Goal: Task Accomplishment & Management: Manage account settings

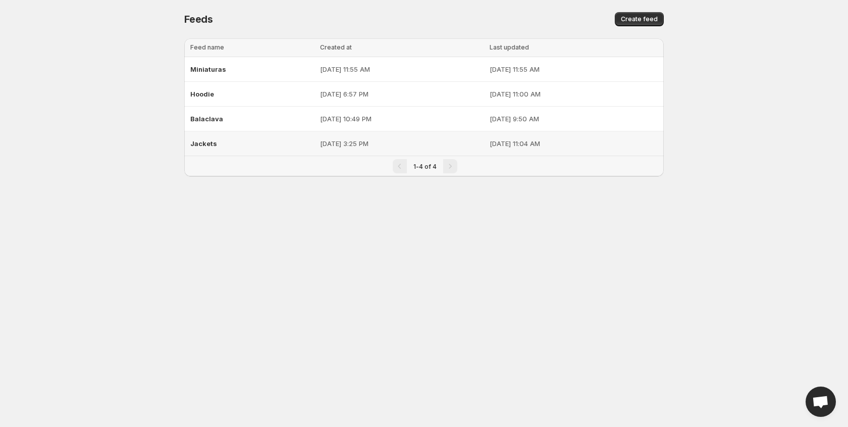
click at [365, 134] on td "[DATE] 3:25 PM" at bounding box center [402, 143] width 170 height 25
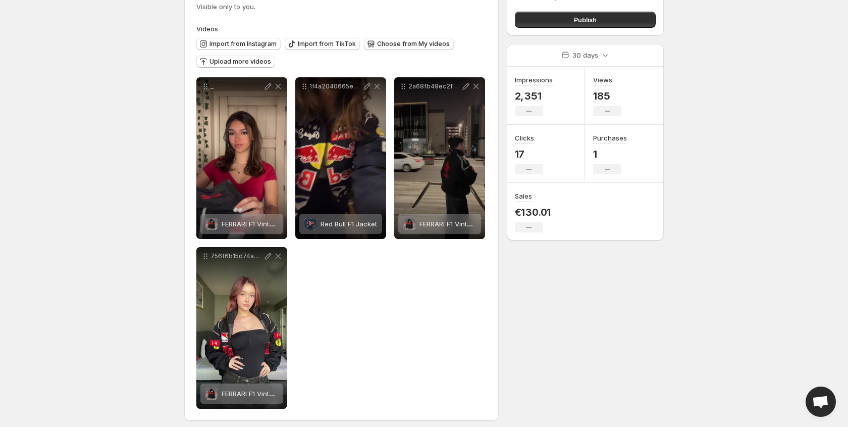
scroll to position [85, 0]
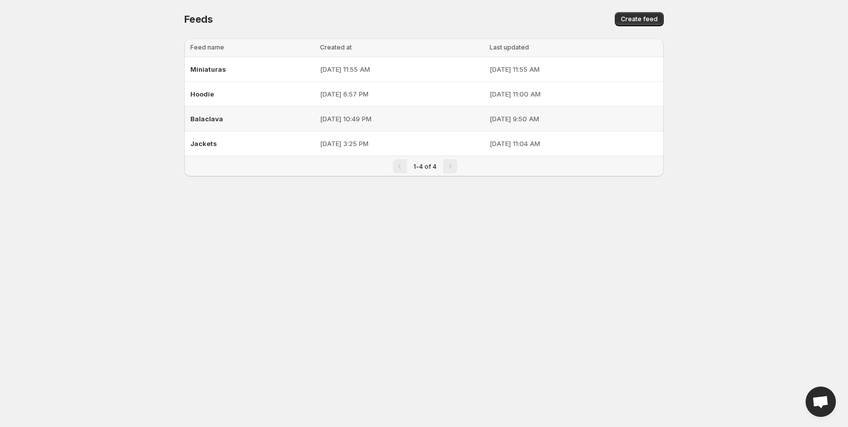
click at [236, 115] on div "Balaclava" at bounding box center [252, 119] width 124 height 18
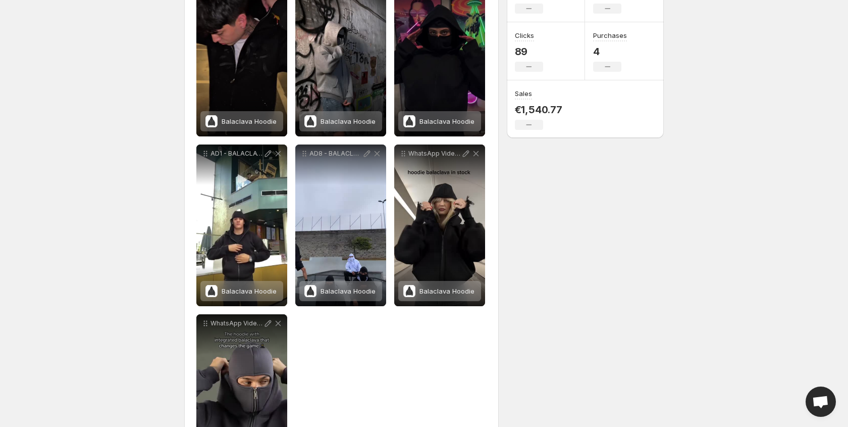
scroll to position [78, 0]
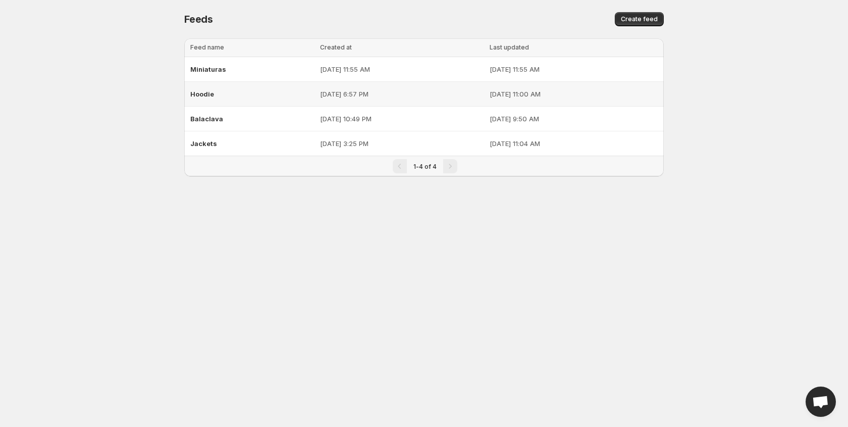
click at [236, 91] on div "Hoodie" at bounding box center [252, 94] width 124 height 18
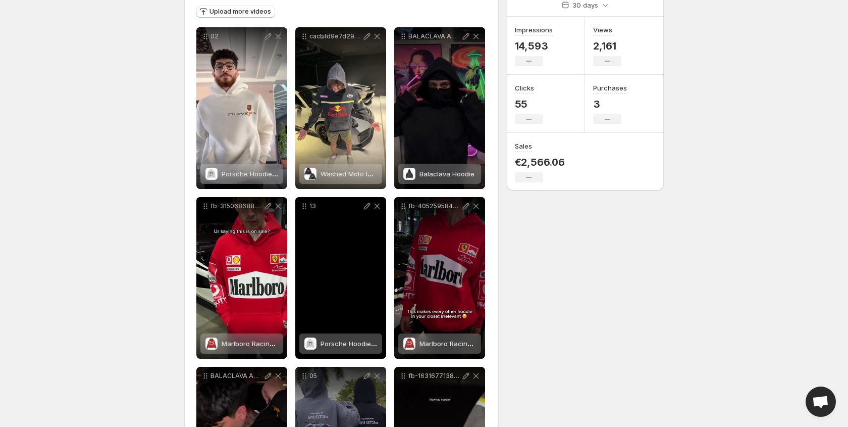
scroll to position [87, 0]
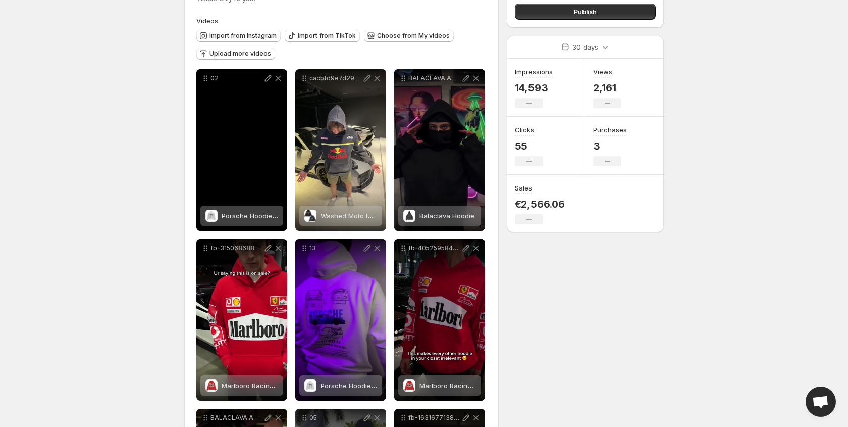
click at [250, 216] on span "Porsche Hoodie 911 GT3 RS" at bounding box center [265, 216] width 87 height 8
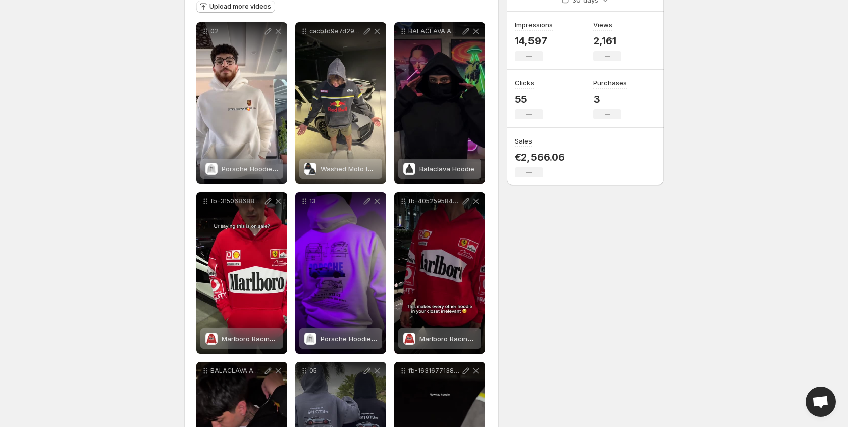
scroll to position [107, 0]
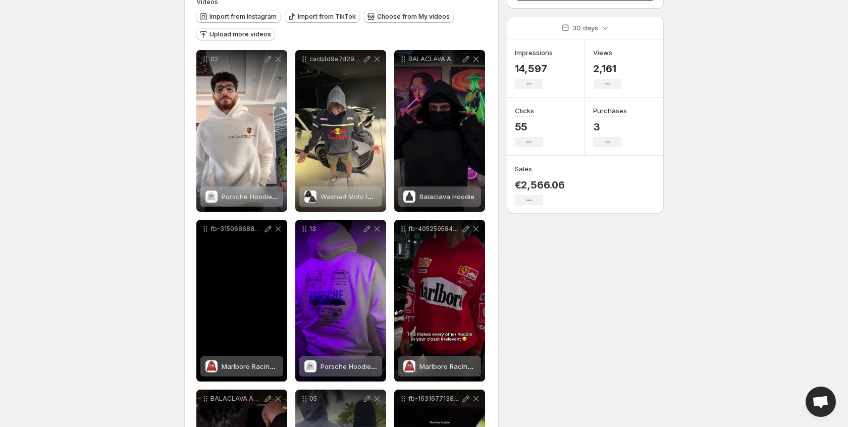
click at [225, 230] on p "fb-31506868872291767-a7e9026015-1-video" at bounding box center [237, 229] width 53 height 8
click at [270, 230] on icon at bounding box center [268, 229] width 10 height 10
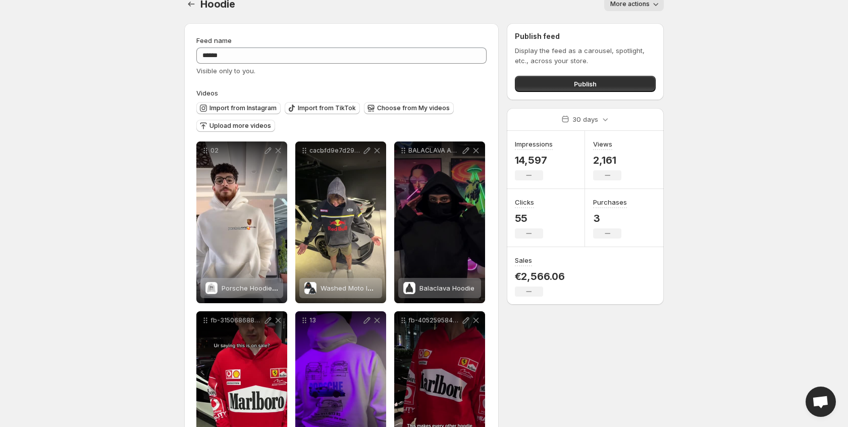
scroll to position [0, 0]
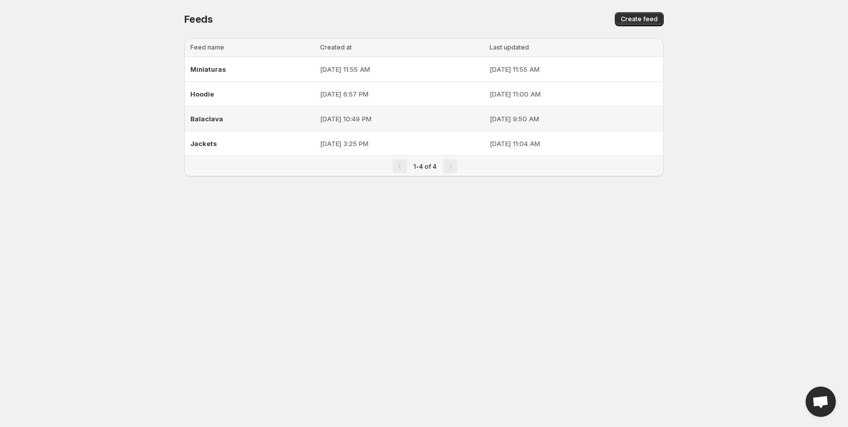
click at [386, 115] on p "[DATE] 10:49 PM" at bounding box center [402, 119] width 164 height 10
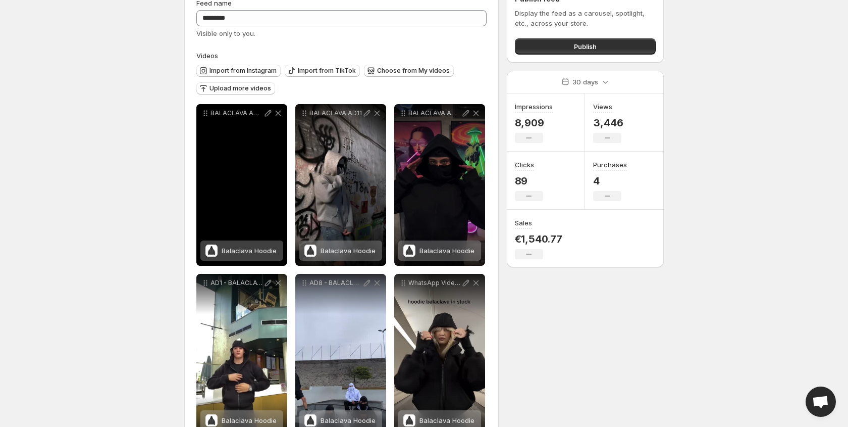
scroll to position [119, 0]
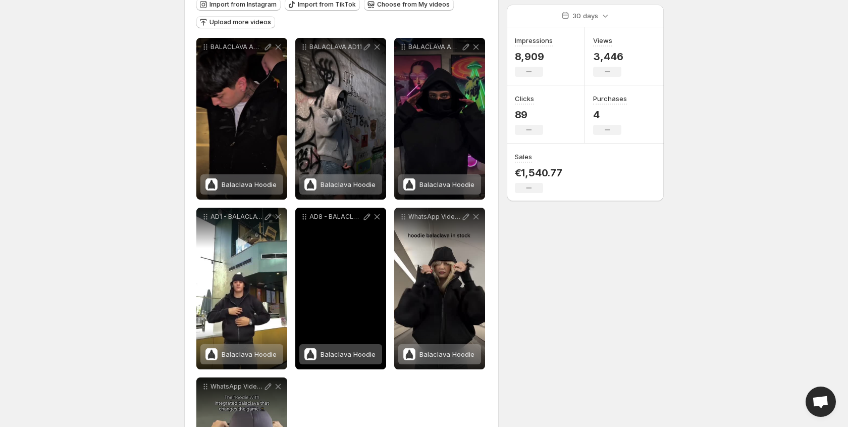
click at [352, 229] on div "AD8 - BALACLAVA" at bounding box center [340, 289] width 91 height 162
click at [348, 219] on p "AD8 - BALACLAVA" at bounding box center [336, 217] width 53 height 8
click at [353, 250] on div "AD8 - BALACLAVA" at bounding box center [340, 289] width 91 height 162
click at [324, 348] on div "Balaclava Hoodie" at bounding box center [348, 354] width 55 height 20
click at [326, 244] on div "AD8 - BALACLAVA" at bounding box center [340, 289] width 91 height 162
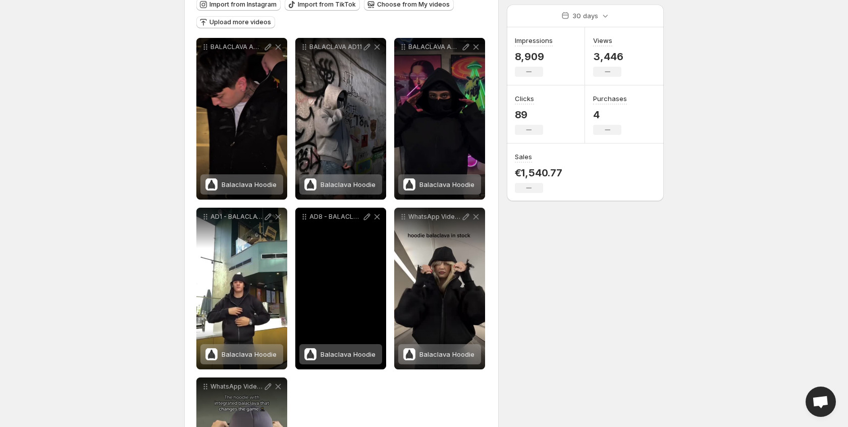
click at [326, 244] on div "AD8 - BALACLAVA" at bounding box center [340, 289] width 91 height 162
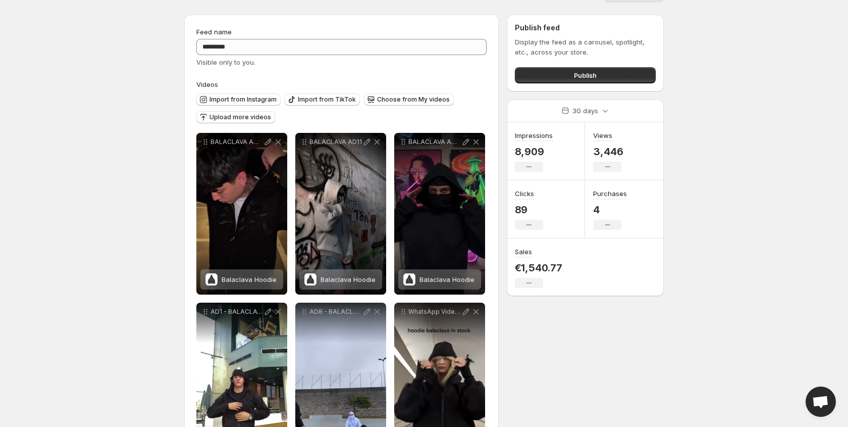
scroll to position [0, 0]
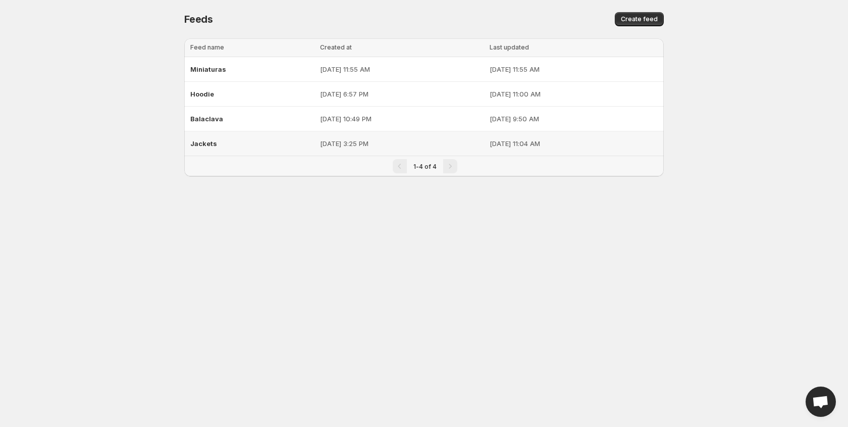
click at [240, 133] on td "Jackets" at bounding box center [250, 143] width 133 height 25
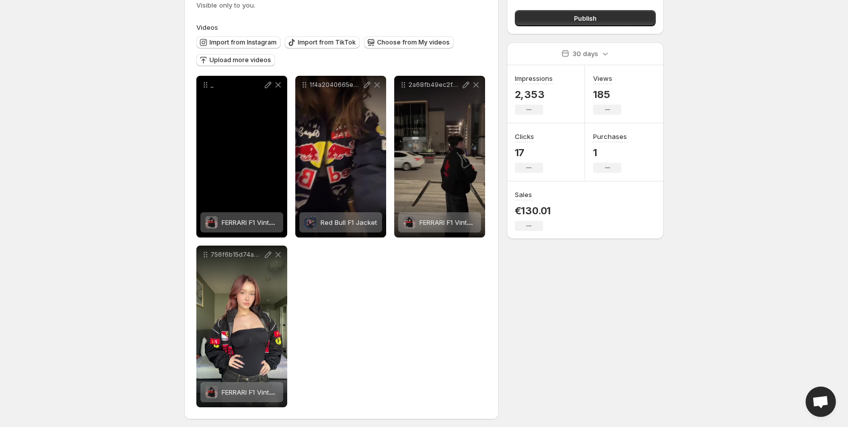
scroll to position [85, 0]
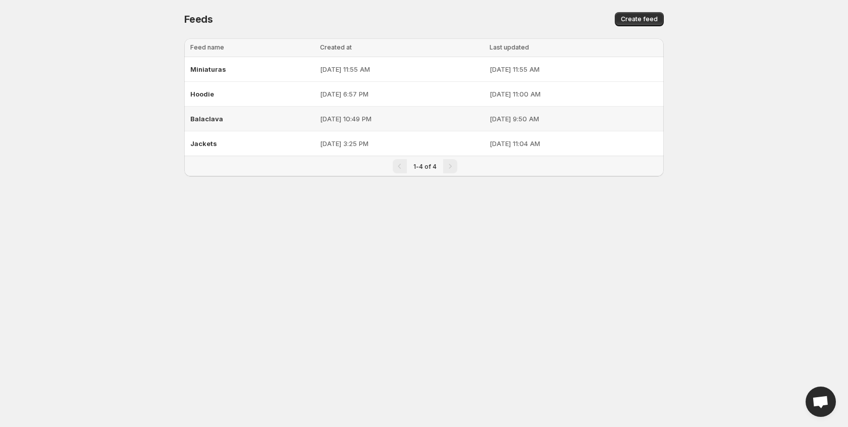
click at [249, 114] on div "Balaclava" at bounding box center [252, 119] width 124 height 18
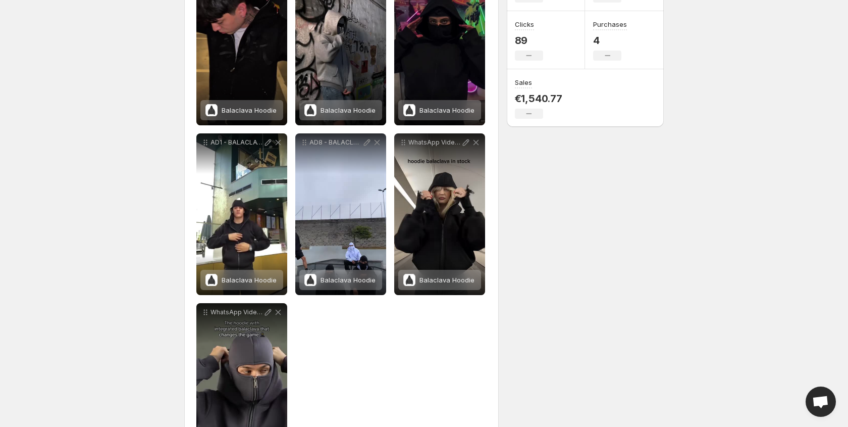
scroll to position [199, 0]
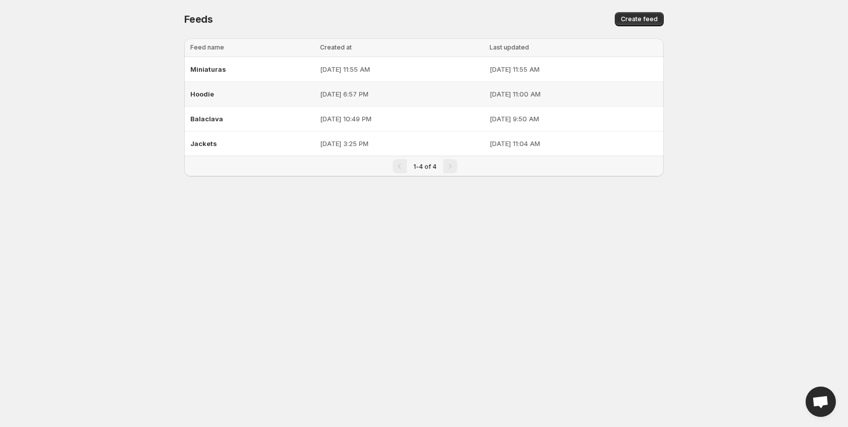
click at [282, 92] on td "Hoodie" at bounding box center [250, 94] width 133 height 25
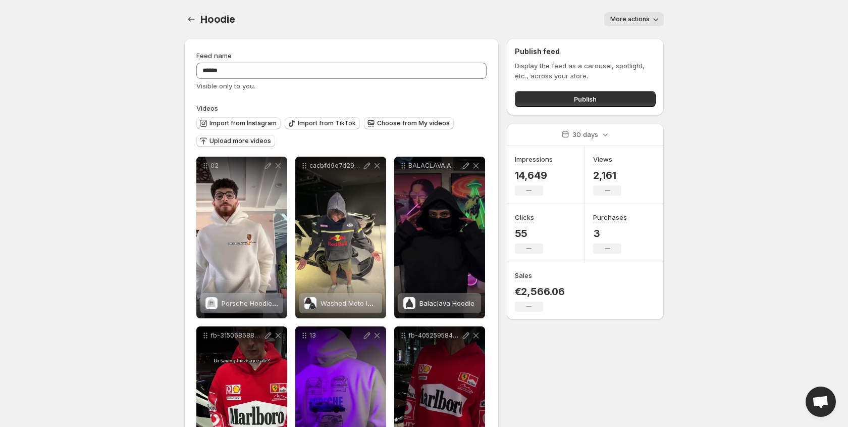
click at [39, 170] on body "**********" at bounding box center [424, 213] width 848 height 427
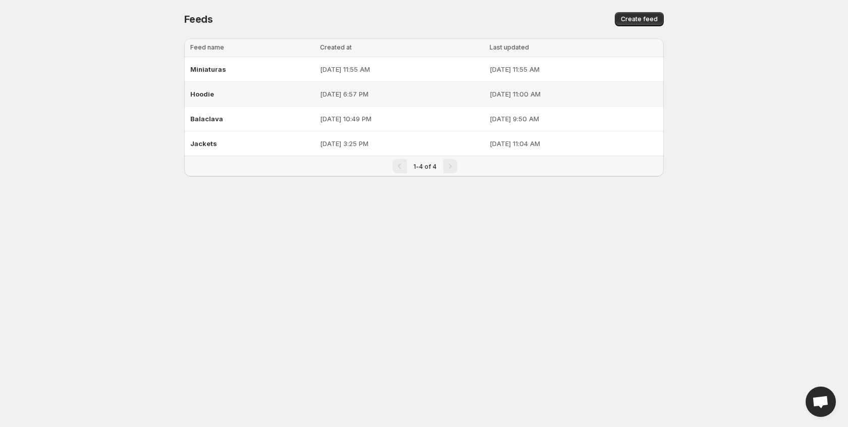
click at [227, 96] on div "Hoodie" at bounding box center [252, 94] width 124 height 18
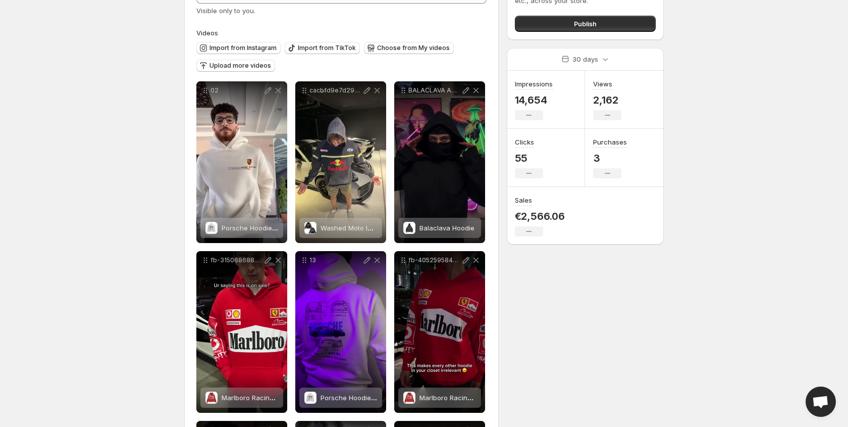
scroll to position [76, 0]
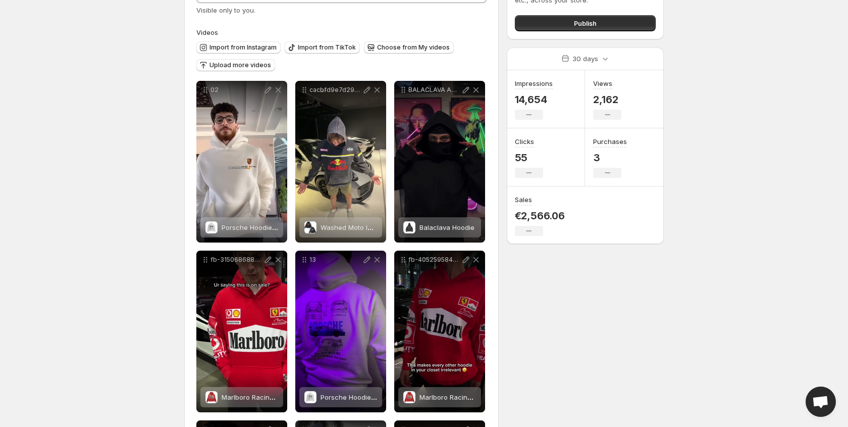
click at [164, 169] on body "**********" at bounding box center [424, 137] width 848 height 427
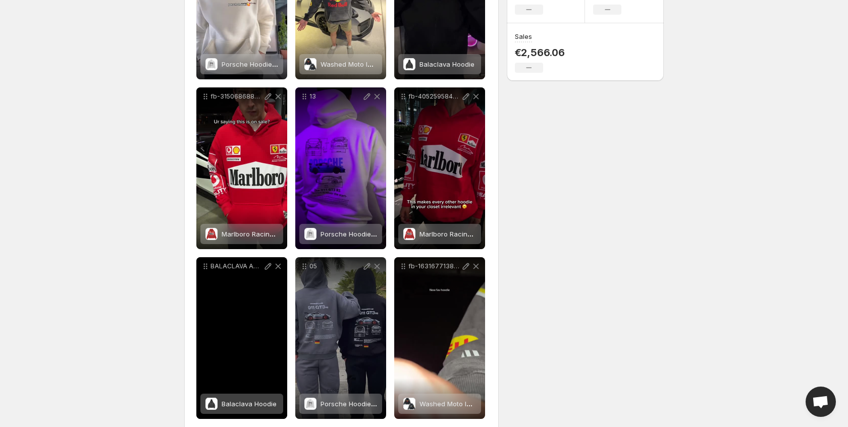
scroll to position [0, 0]
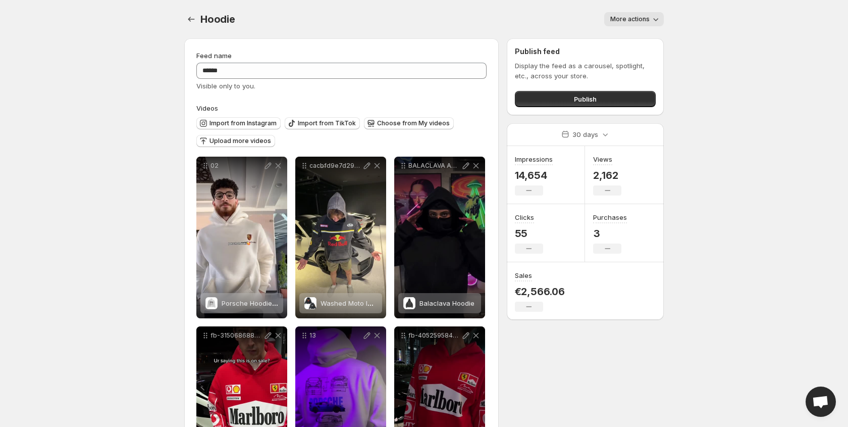
click at [137, 210] on body "**********" at bounding box center [424, 213] width 848 height 427
click at [159, 64] on body "**********" at bounding box center [424, 213] width 848 height 427
click at [285, 6] on div "Hoodie. This page is ready Hoodie More actions More actions More actions" at bounding box center [424, 19] width 480 height 38
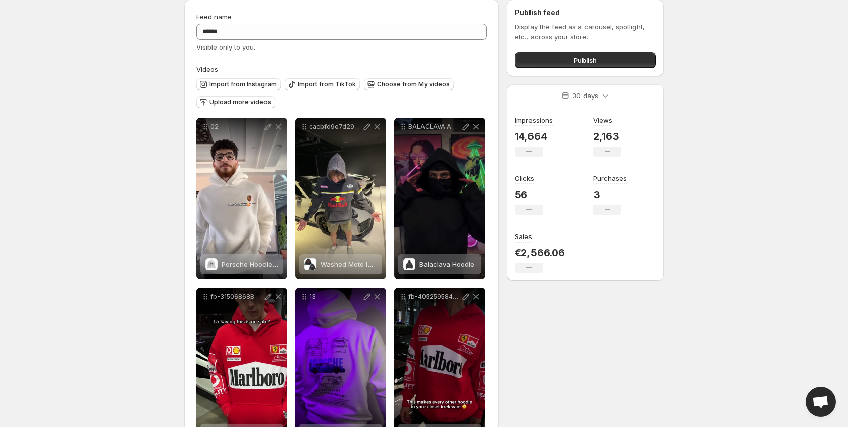
scroll to position [39, 0]
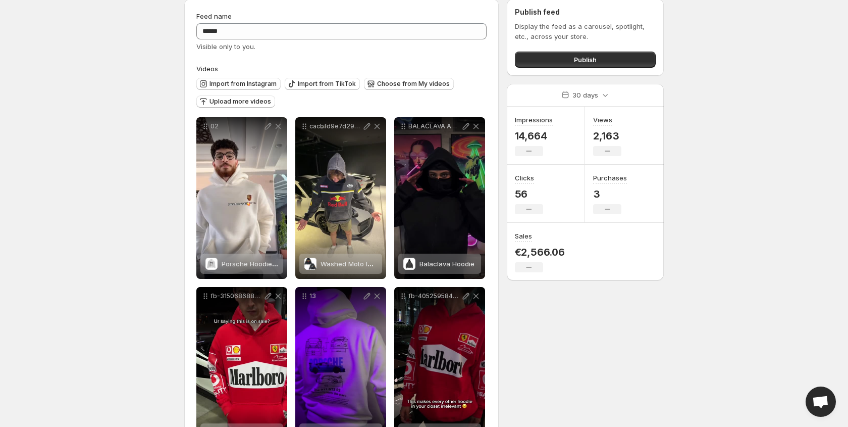
click at [76, 34] on body "**********" at bounding box center [424, 174] width 848 height 427
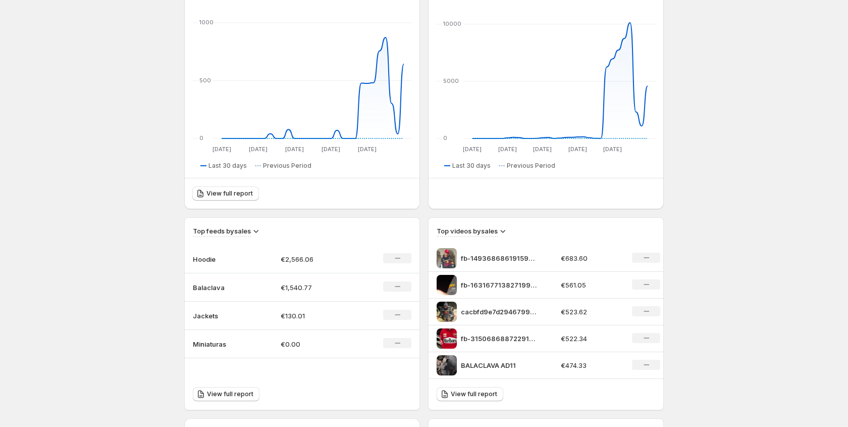
scroll to position [168, 0]
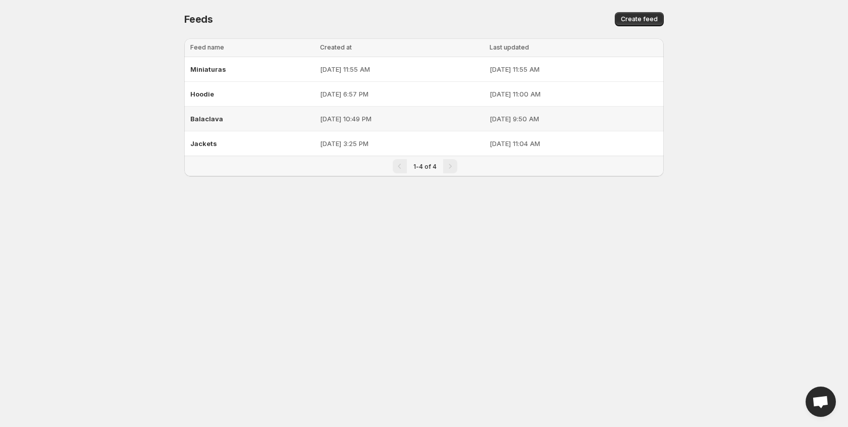
click at [251, 124] on div "Balaclava" at bounding box center [252, 119] width 124 height 18
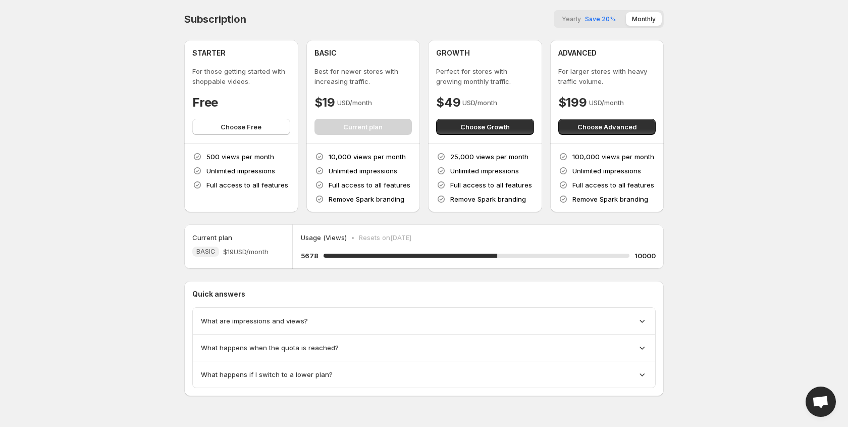
click at [111, 183] on body "Home Feeds Videos Subscription Settings Subscription Yearly Save 20% Monthly ST…" at bounding box center [424, 213] width 848 height 427
click at [125, 223] on body "Home Feeds Videos Subscription Settings Subscription Yearly Save 20% Monthly ST…" at bounding box center [424, 213] width 848 height 427
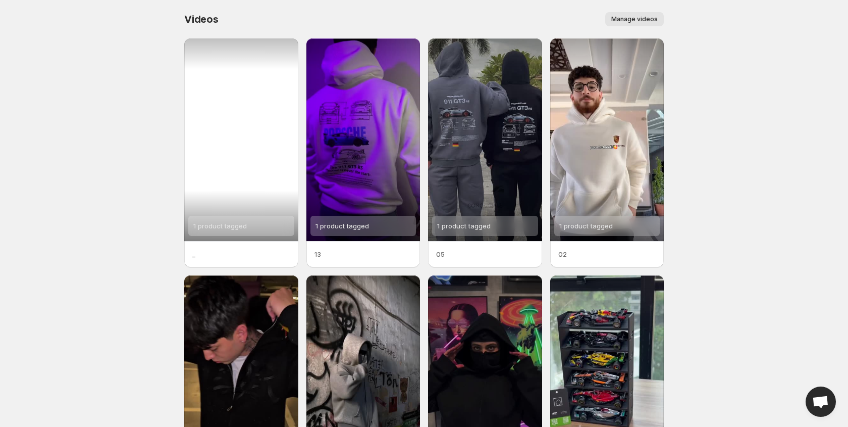
click at [229, 224] on span "1 product tagged" at bounding box center [220, 226] width 54 height 8
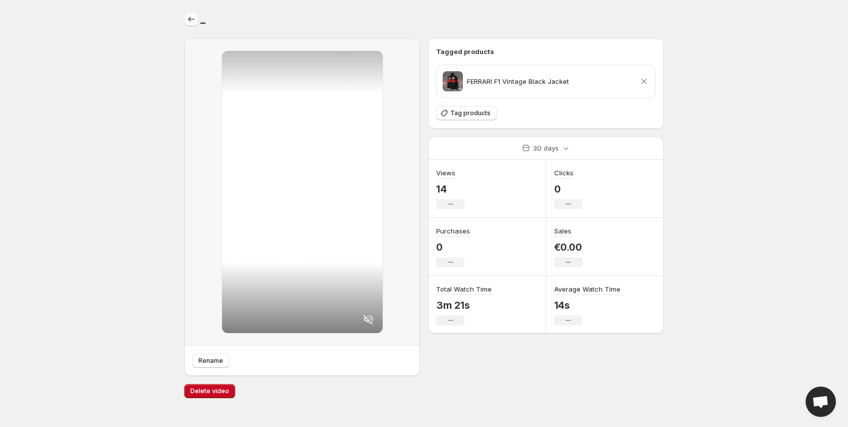
click at [191, 22] on icon "Settings" at bounding box center [191, 19] width 10 height 10
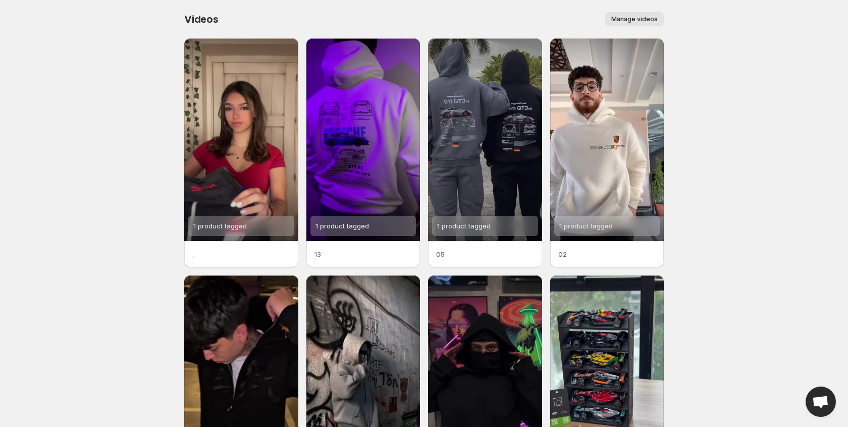
click at [643, 18] on span "Manage videos" at bounding box center [635, 19] width 46 height 8
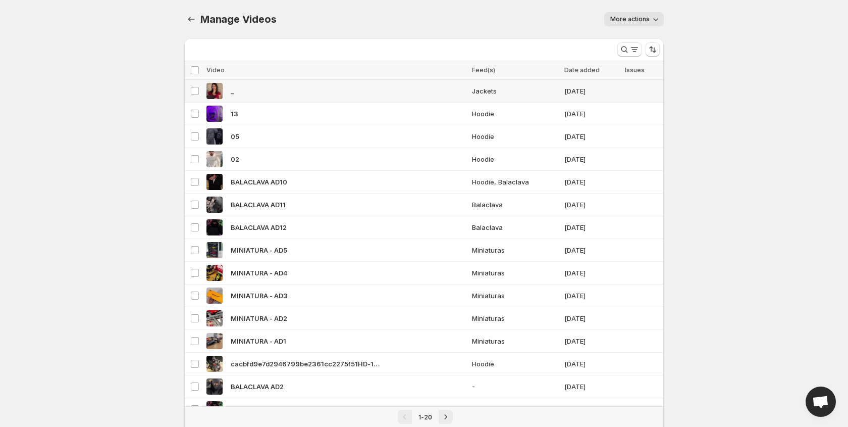
click at [473, 94] on span "Jackets" at bounding box center [515, 91] width 86 height 10
click at [197, 71] on div "Select all 20 videos 1 selected" at bounding box center [213, 70] width 46 height 9
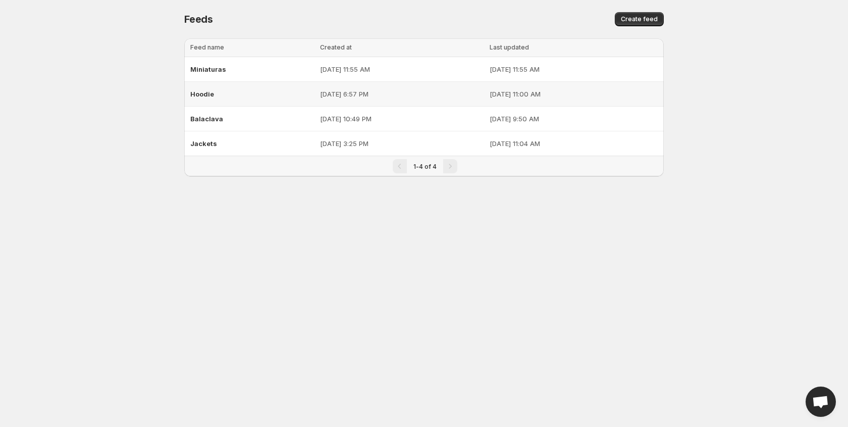
click at [254, 97] on div "Hoodie" at bounding box center [252, 94] width 124 height 18
